Goal: Task Accomplishment & Management: Use online tool/utility

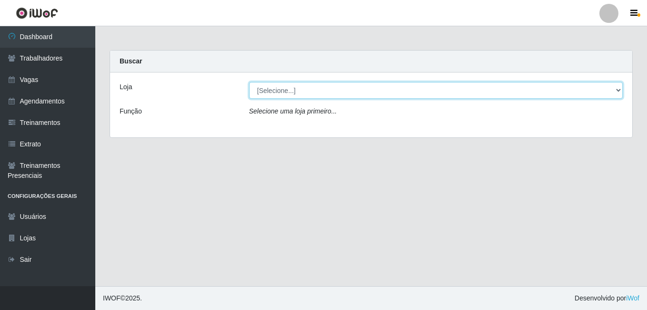
click at [261, 85] on select "[Selecione...] BL Importadora" at bounding box center [436, 90] width 374 height 17
select select "259"
click at [249, 82] on select "[Selecione...] BL Importadora" at bounding box center [436, 90] width 374 height 17
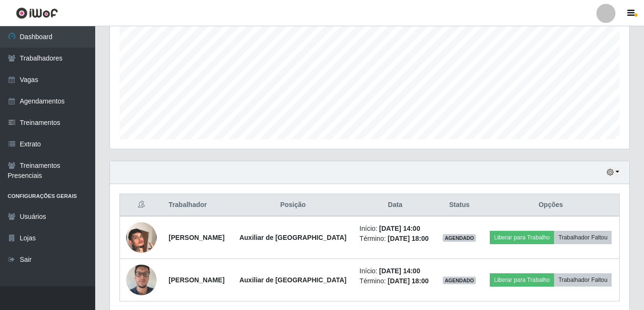
scroll to position [238, 0]
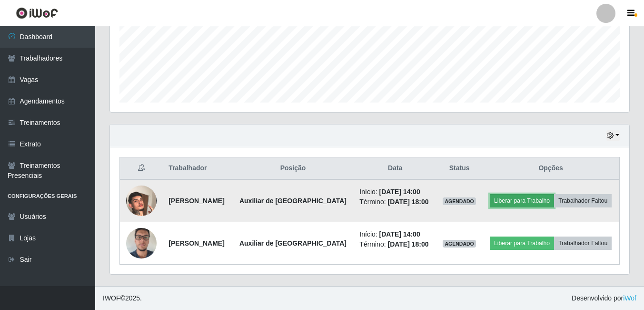
click at [527, 204] on button "Liberar para Trabalho" at bounding box center [522, 200] width 64 height 13
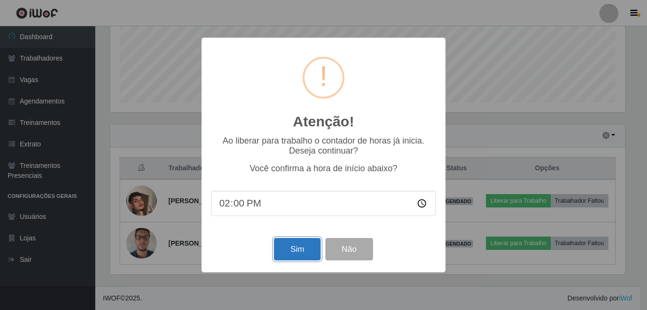
click at [293, 251] on button "Sim" at bounding box center [297, 249] width 46 height 22
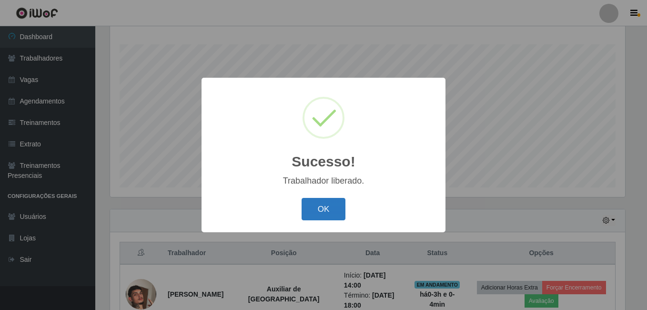
click at [338, 206] on button "OK" at bounding box center [323, 209] width 44 height 22
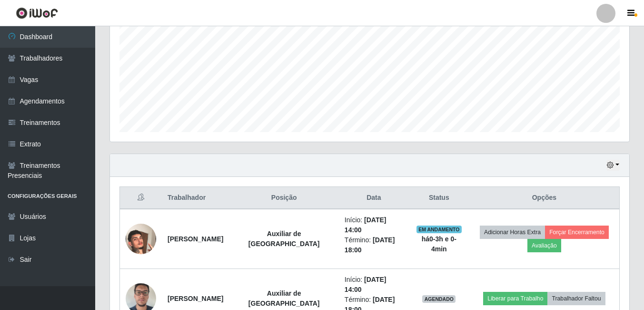
scroll to position [272, 0]
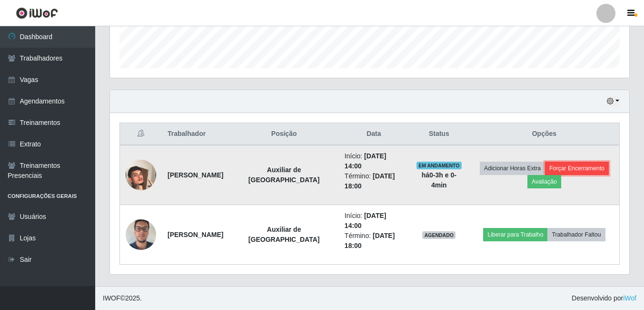
click at [601, 171] on button "Forçar Encerramento" at bounding box center [577, 167] width 64 height 13
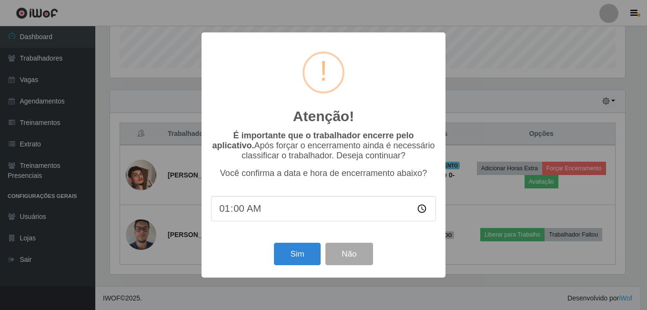
type input "14:00"
click at [283, 254] on button "Sim" at bounding box center [297, 253] width 46 height 22
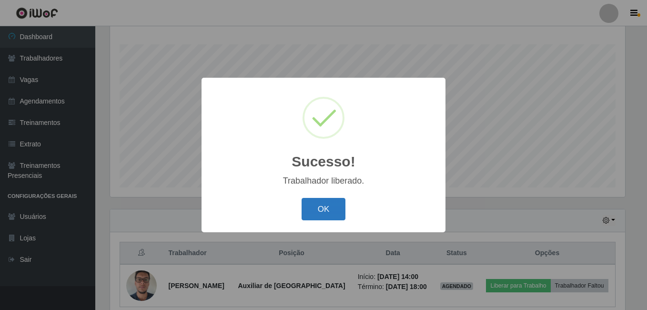
click at [314, 210] on button "OK" at bounding box center [323, 209] width 44 height 22
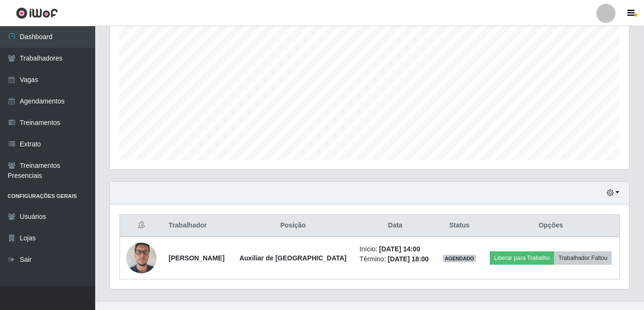
scroll to position [196, 0]
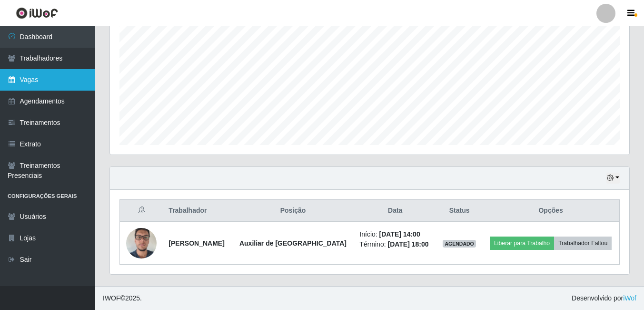
click at [49, 77] on link "Vagas" at bounding box center [47, 79] width 95 height 21
